Goal: Use online tool/utility: Utilize a website feature to perform a specific function

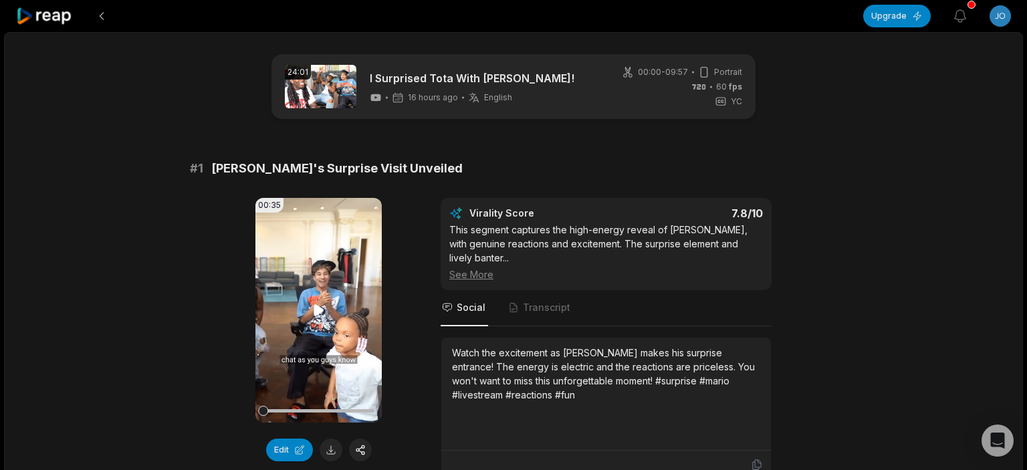
click at [314, 306] on icon at bounding box center [319, 309] width 10 height 11
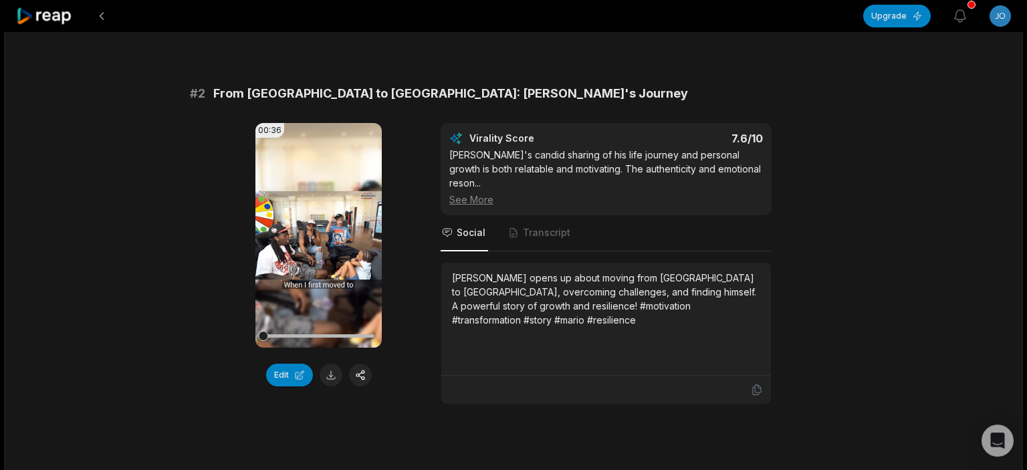
scroll to position [476, 0]
click at [313, 231] on icon at bounding box center [319, 235] width 16 height 16
click at [311, 227] on button at bounding box center [319, 235] width 16 height 16
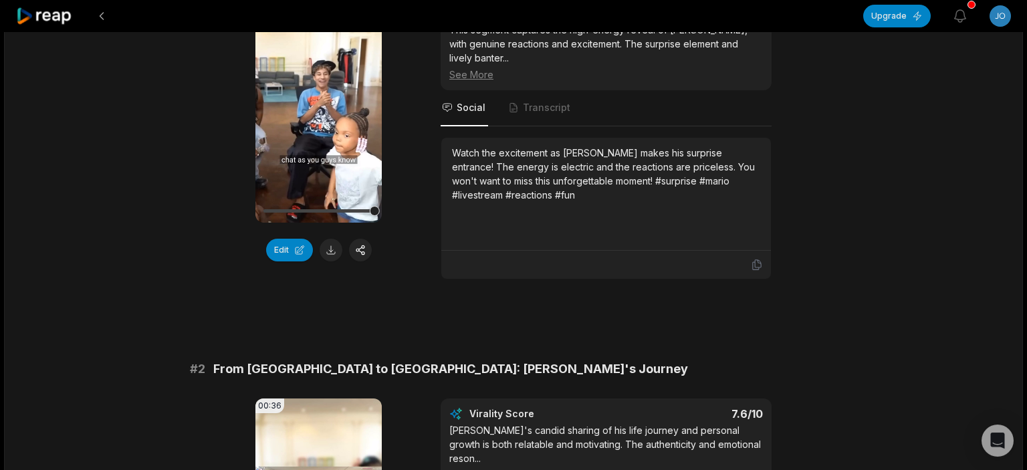
scroll to position [83, 0]
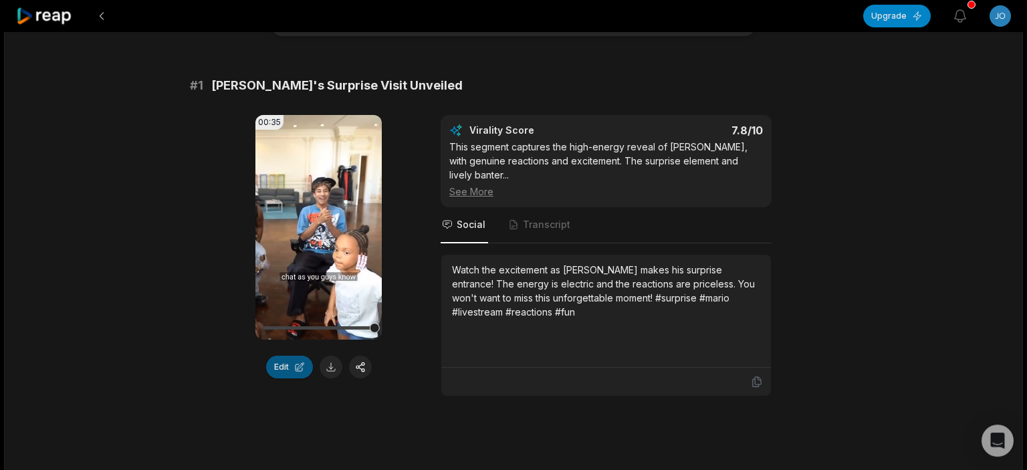
click at [294, 363] on button "Edit" at bounding box center [289, 367] width 47 height 23
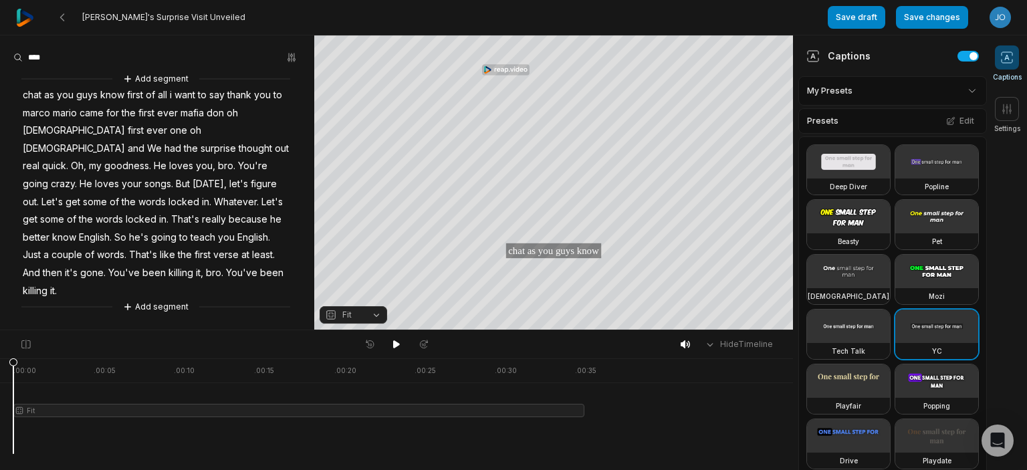
click at [355, 312] on span "Fit" at bounding box center [342, 315] width 35 height 12
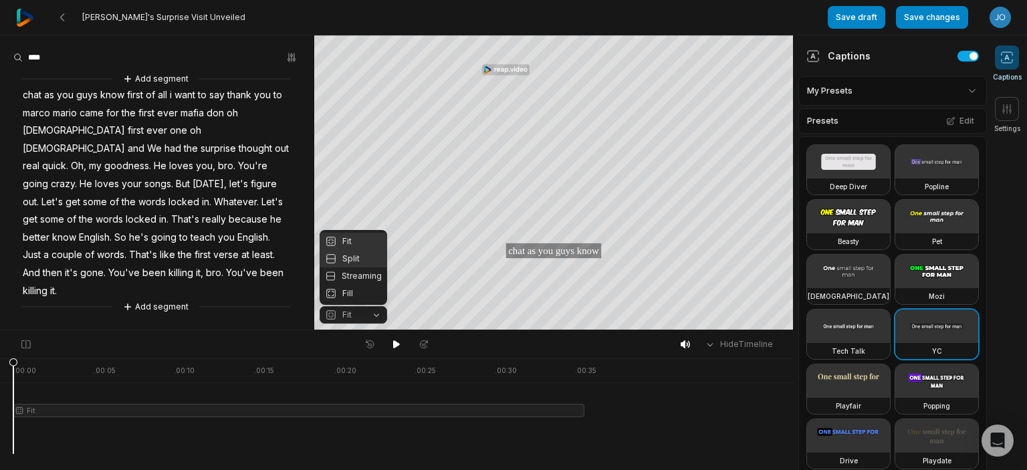
click at [368, 265] on div "Split" at bounding box center [354, 258] width 68 height 17
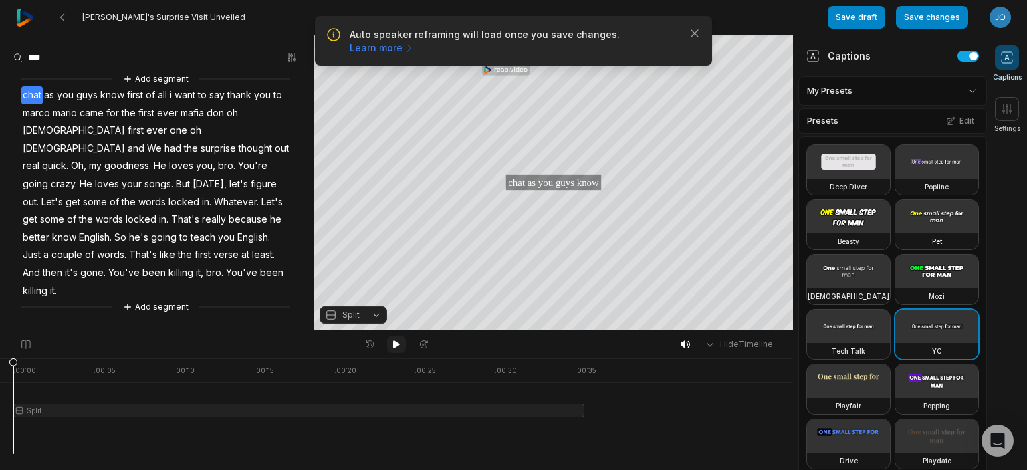
click at [398, 346] on icon at bounding box center [396, 344] width 7 height 8
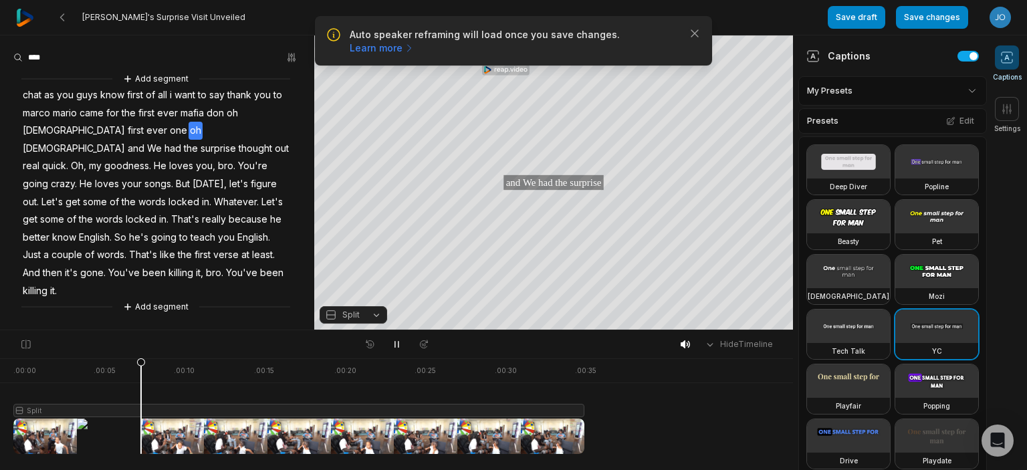
click at [382, 322] on button "Split" at bounding box center [354, 314] width 68 height 17
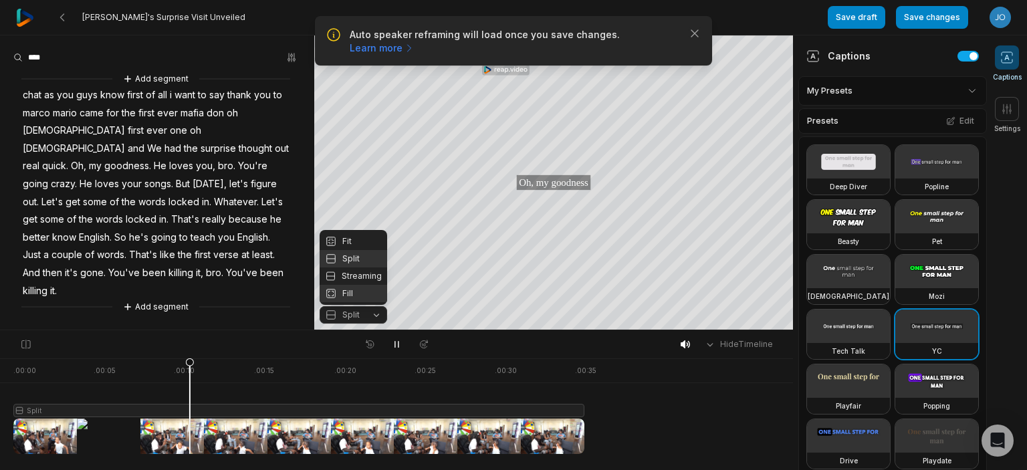
click at [363, 298] on div "Fill" at bounding box center [354, 293] width 68 height 17
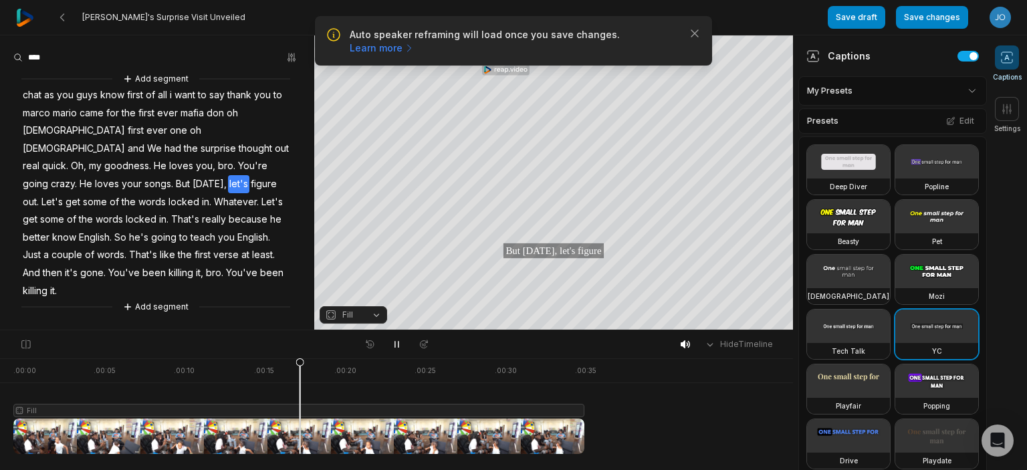
click at [930, 15] on button "Save changes" at bounding box center [932, 17] width 72 height 23
